Goal: Transaction & Acquisition: Purchase product/service

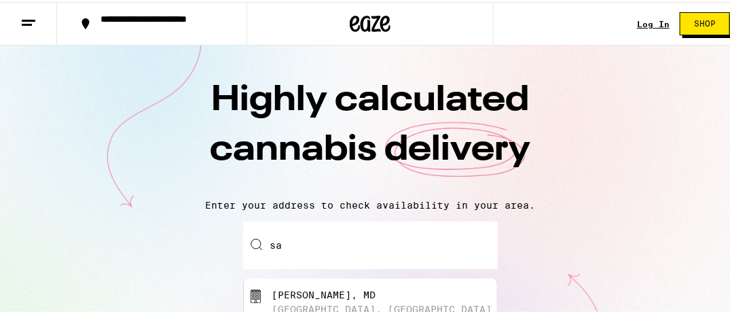
type input "s"
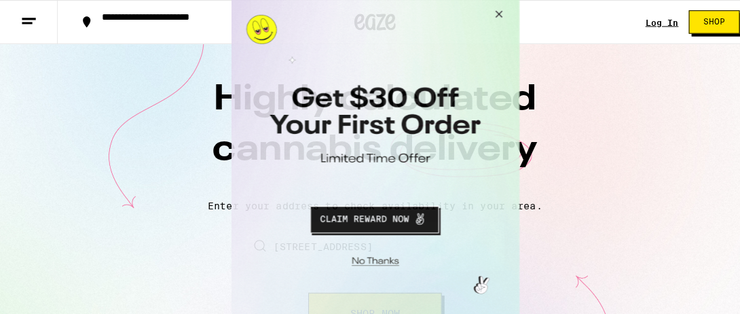
click at [376, 253] on button "Close Modal" at bounding box center [371, 255] width 276 height 21
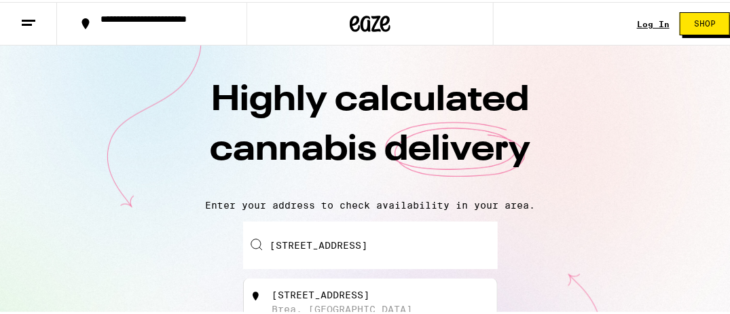
click at [353, 242] on input "[STREET_ADDRESS]" at bounding box center [370, 243] width 255 height 48
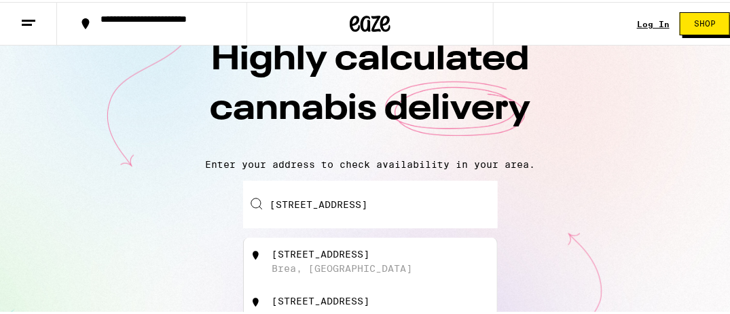
scroll to position [68, 0]
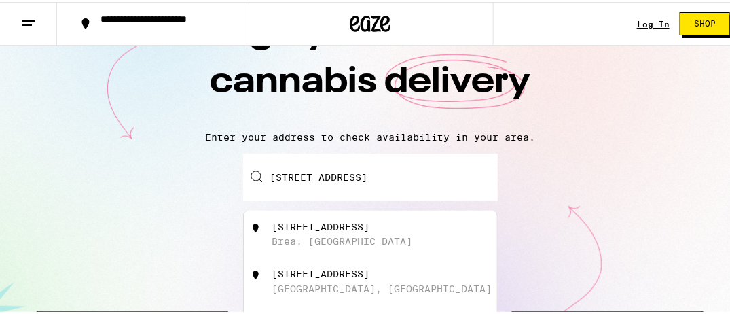
click at [287, 230] on div "[STREET_ADDRESS]" at bounding box center [321, 224] width 98 height 11
type input "[STREET_ADDRESS]"
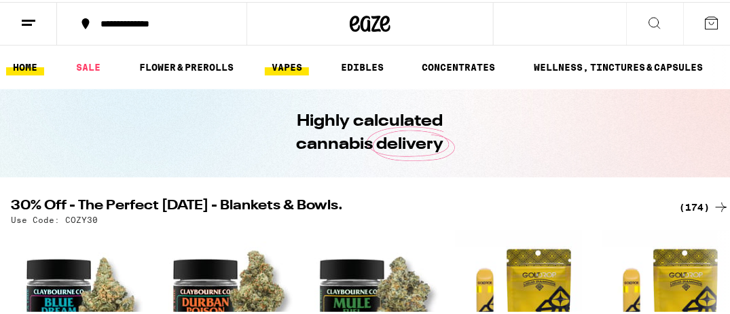
click at [293, 60] on link "VAPES" at bounding box center [287, 65] width 44 height 16
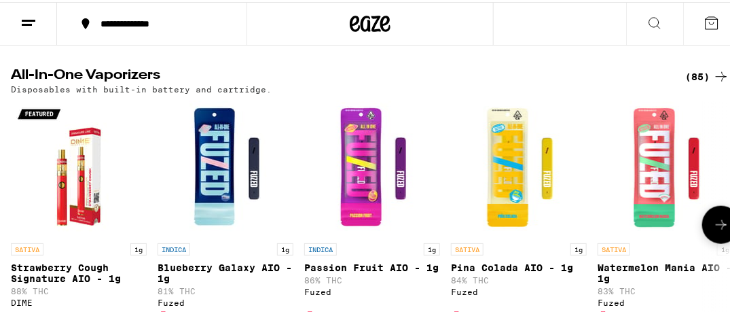
scroll to position [407, 0]
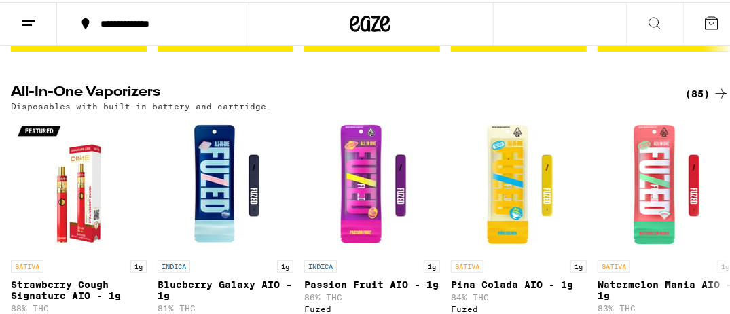
click at [713, 97] on icon at bounding box center [721, 92] width 16 height 16
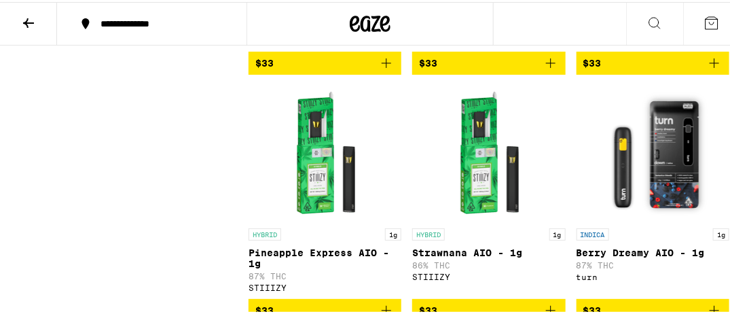
scroll to position [4618, 0]
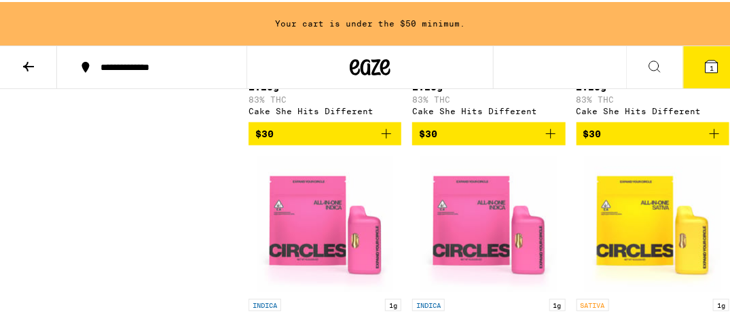
scroll to position [1945, 0]
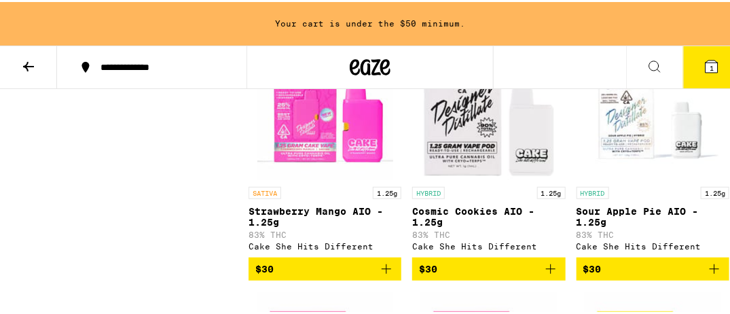
click at [30, 62] on icon at bounding box center [28, 64] width 16 height 16
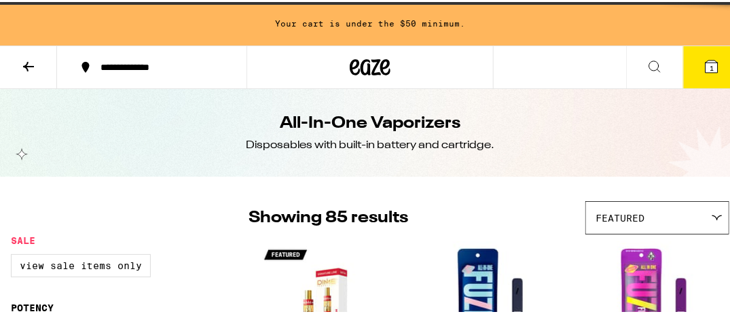
scroll to position [0, 0]
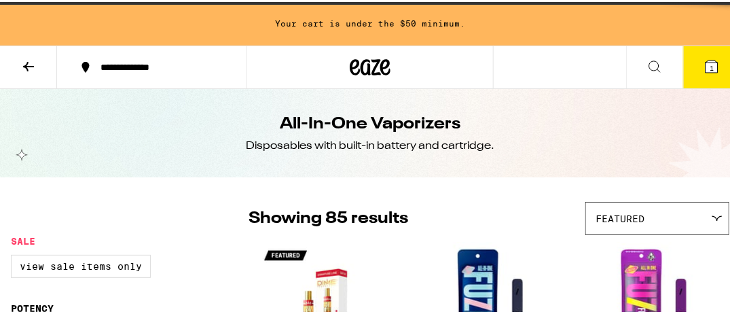
click at [28, 60] on icon at bounding box center [28, 65] width 11 height 10
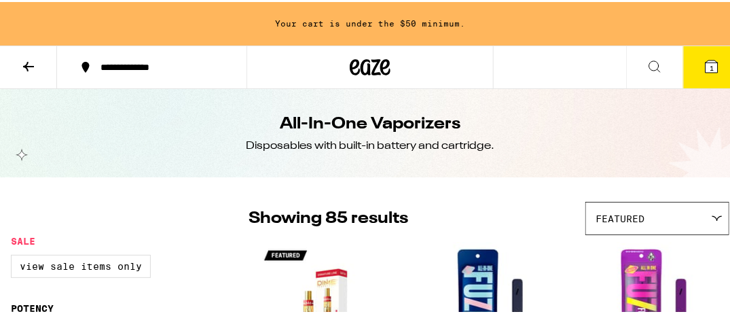
click at [28, 60] on icon at bounding box center [28, 65] width 11 height 10
click at [26, 59] on icon at bounding box center [28, 64] width 16 height 16
